Goal: Find specific page/section: Find specific page/section

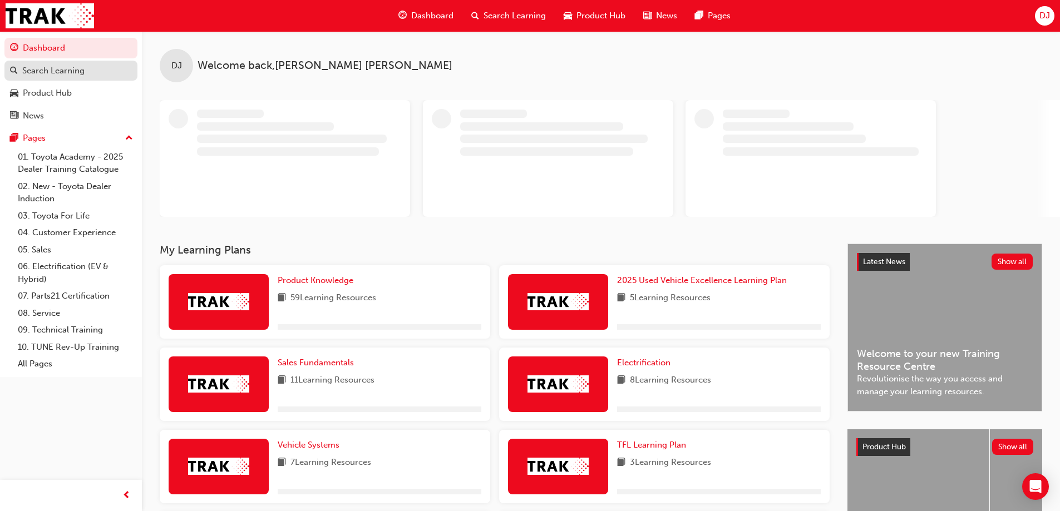
click at [89, 71] on div "Search Learning" at bounding box center [71, 71] width 122 height 14
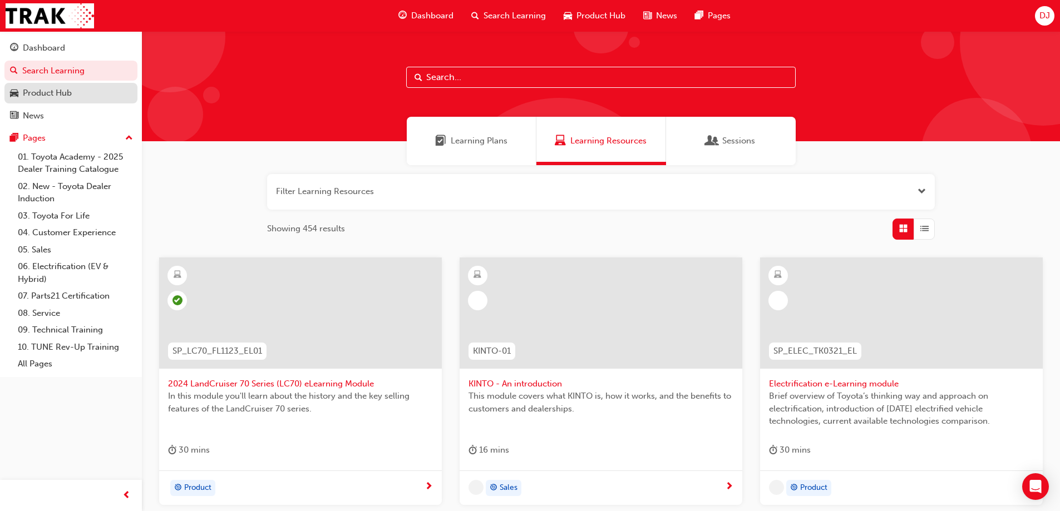
click at [63, 95] on div "Product Hub" at bounding box center [47, 93] width 49 height 13
